Goal: Task Accomplishment & Management: Complete application form

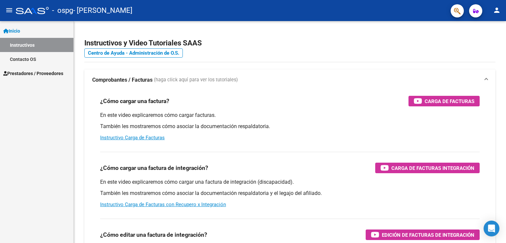
click at [29, 71] on span "Prestadores / Proveedores" at bounding box center [33, 73] width 60 height 7
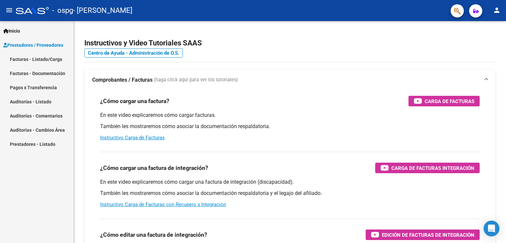
click at [34, 59] on link "Facturas - Listado/Carga" at bounding box center [36, 59] width 73 height 14
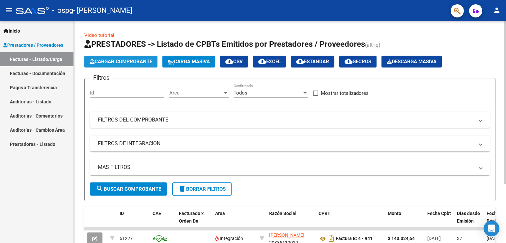
click at [105, 63] on span "Cargar Comprobante" at bounding box center [121, 62] width 63 height 6
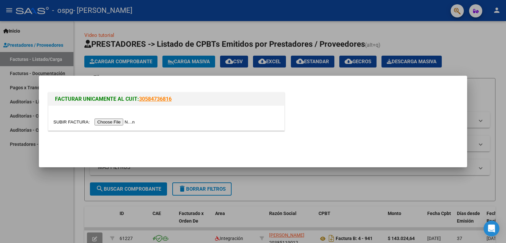
click at [113, 117] on div at bounding box center [166, 118] width 236 height 25
click at [112, 121] on input "file" at bounding box center [94, 122] width 83 height 7
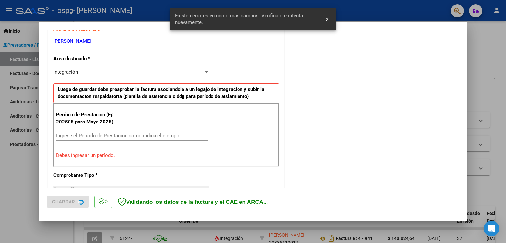
scroll to position [137, 0]
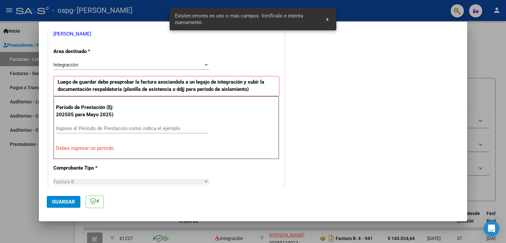
click at [80, 129] on input "Ingrese el Período de Prestación como indica el ejemplo" at bounding box center [132, 128] width 152 height 6
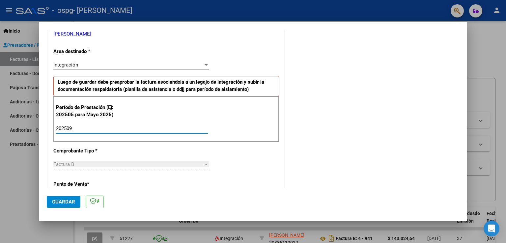
type input "202509"
click at [63, 199] on span "Guardar" at bounding box center [63, 202] width 23 height 6
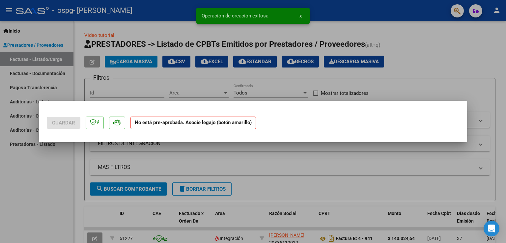
scroll to position [0, 0]
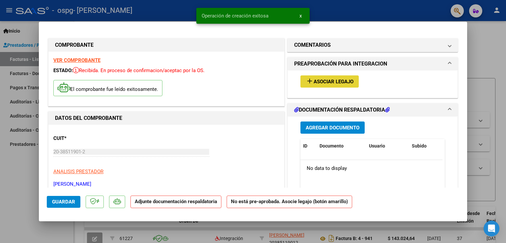
click at [317, 81] on span "Asociar Legajo" at bounding box center [333, 82] width 40 height 6
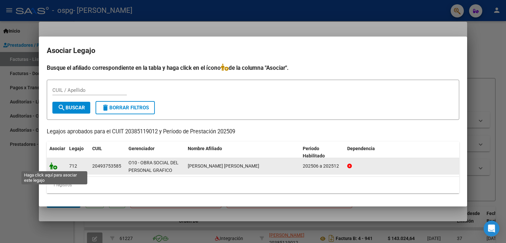
click at [54, 166] on icon at bounding box center [53, 165] width 8 height 7
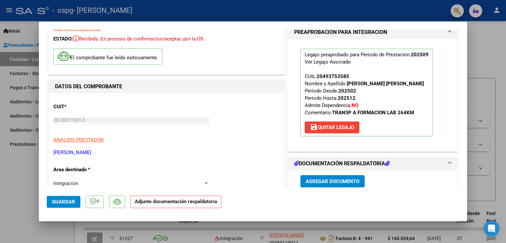
scroll to position [99, 0]
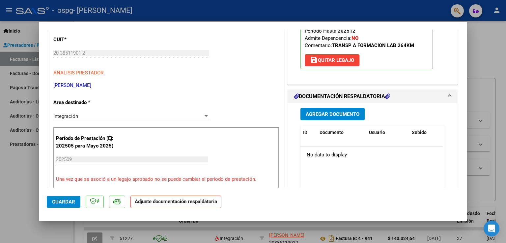
click at [325, 116] on span "Agregar Documento" at bounding box center [333, 114] width 54 height 6
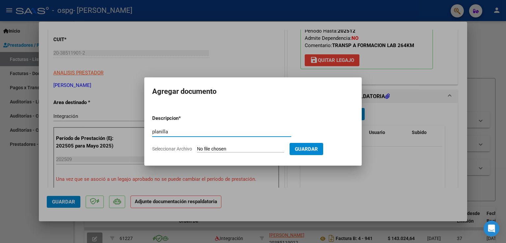
type input "planilla"
click at [172, 150] on span "Seleccionar Archivo" at bounding box center [172, 148] width 40 height 5
click at [197, 150] on input "Seleccionar Archivo" at bounding box center [240, 149] width 87 height 6
type input "C:\fakepath\CamScanner [DATE] 20.41.pdf"
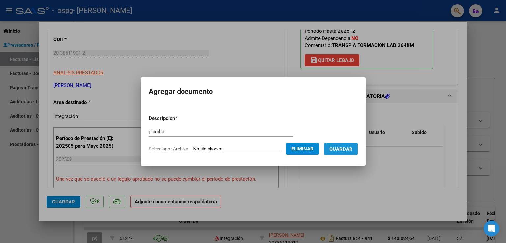
click at [341, 150] on span "Guardar" at bounding box center [340, 149] width 23 height 6
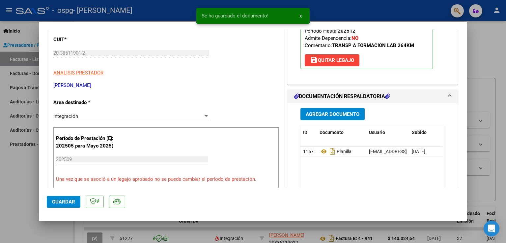
click at [326, 14] on div at bounding box center [253, 121] width 506 height 243
type input "$ 0,00"
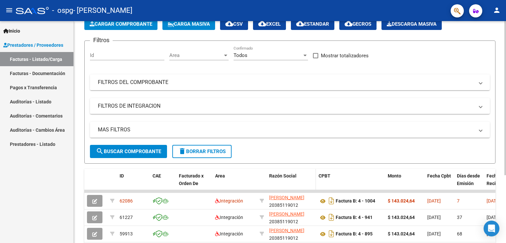
scroll to position [0, 0]
